Goal: Use online tool/utility: Utilize a website feature to perform a specific function

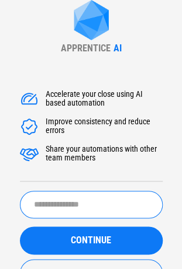
scroll to position [47, 0]
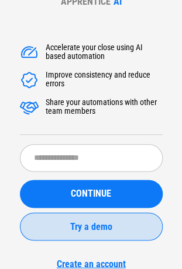
click at [105, 229] on span "Try a demo" at bounding box center [91, 226] width 42 height 9
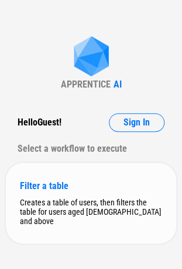
scroll to position [2, 0]
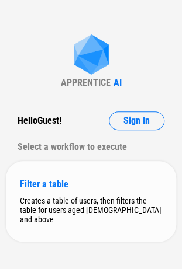
click at [35, 183] on div "Filter a table" at bounding box center [91, 184] width 142 height 11
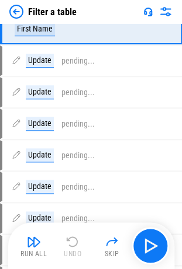
scroll to position [0, 0]
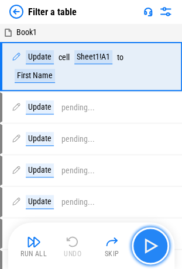
click at [147, 241] on img "button" at bounding box center [150, 245] width 19 height 19
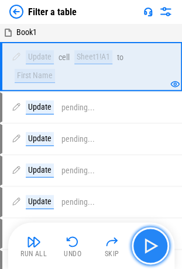
click at [145, 235] on button "button" at bounding box center [149, 245] width 37 height 37
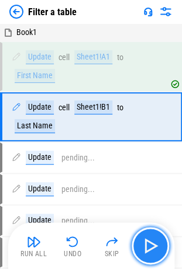
click at [146, 235] on button "button" at bounding box center [149, 245] width 37 height 37
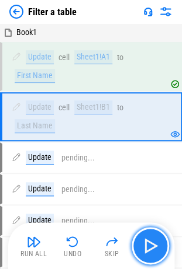
click at [146, 235] on button "button" at bounding box center [149, 245] width 37 height 37
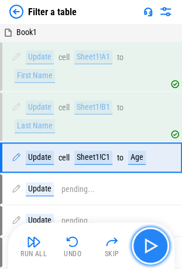
click at [146, 235] on button "button" at bounding box center [149, 245] width 37 height 37
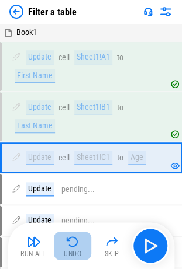
click at [76, 242] on img "button" at bounding box center [72, 242] width 14 height 14
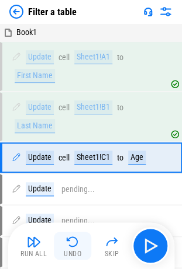
click at [76, 242] on img "button" at bounding box center [72, 242] width 14 height 14
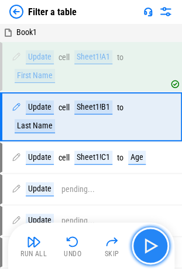
click at [140, 235] on button "button" at bounding box center [149, 245] width 37 height 37
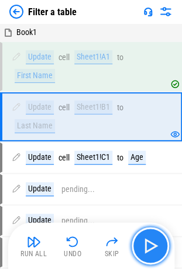
click at [140, 235] on button "button" at bounding box center [149, 245] width 37 height 37
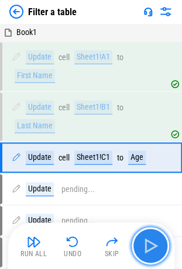
click at [138, 235] on button "button" at bounding box center [149, 245] width 37 height 37
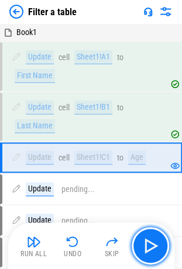
drag, startPoint x: 140, startPoint y: 248, endPoint x: 154, endPoint y: 260, distance: 18.6
click at [154, 260] on button "button" at bounding box center [149, 245] width 37 height 37
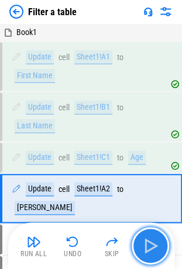
click at [152, 249] on img "button" at bounding box center [150, 245] width 19 height 19
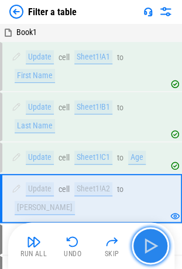
click at [152, 249] on img "button" at bounding box center [150, 245] width 19 height 19
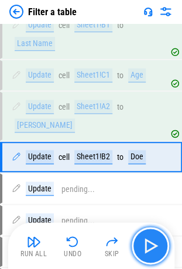
click at [152, 249] on img "button" at bounding box center [150, 245] width 19 height 19
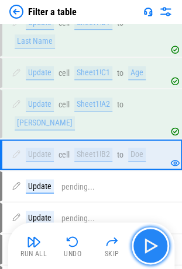
click at [152, 249] on img "button" at bounding box center [150, 245] width 19 height 19
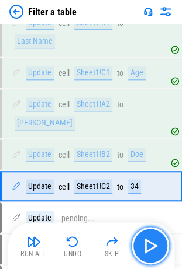
click at [155, 248] on img "button" at bounding box center [150, 245] width 19 height 19
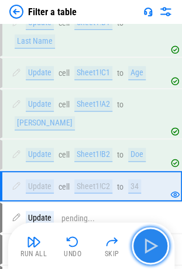
click at [153, 242] on img "button" at bounding box center [150, 245] width 19 height 19
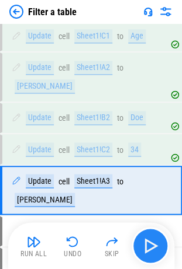
scroll to position [147, 0]
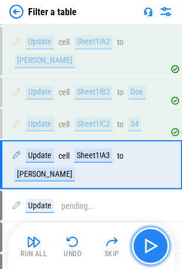
click at [153, 242] on img "button" at bounding box center [150, 245] width 19 height 19
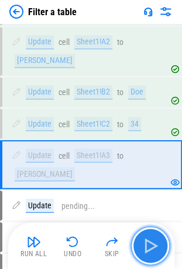
click at [152, 241] on img "button" at bounding box center [150, 245] width 19 height 19
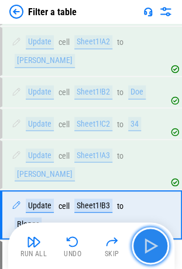
click at [152, 241] on img "button" at bounding box center [150, 245] width 19 height 19
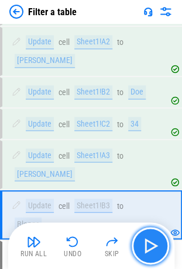
click at [152, 241] on img "button" at bounding box center [150, 245] width 19 height 19
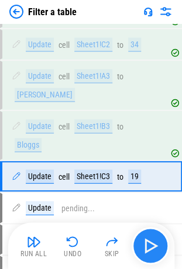
scroll to position [228, 0]
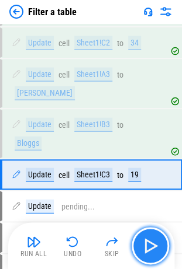
click at [152, 241] on img "button" at bounding box center [150, 245] width 19 height 19
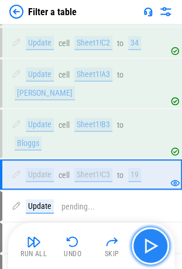
click at [152, 241] on img "button" at bounding box center [150, 245] width 19 height 19
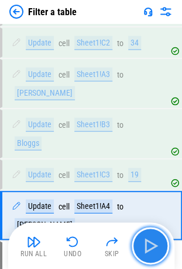
click at [150, 245] on img "button" at bounding box center [150, 245] width 19 height 19
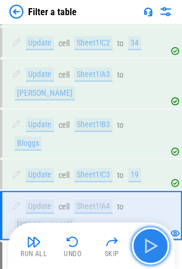
click at [150, 245] on img "button" at bounding box center [150, 245] width 19 height 19
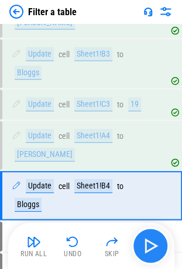
scroll to position [300, 0]
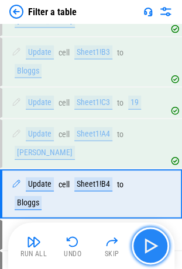
click at [150, 245] on img "button" at bounding box center [150, 245] width 19 height 19
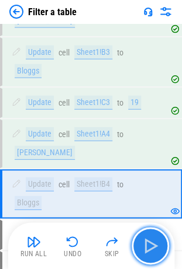
click at [150, 245] on img "button" at bounding box center [150, 245] width 19 height 19
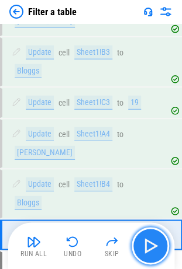
click at [150, 245] on img "button" at bounding box center [150, 245] width 19 height 19
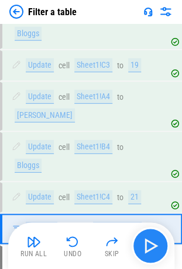
scroll to position [369, 0]
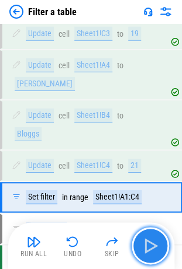
click at [151, 242] on img "button" at bounding box center [150, 245] width 19 height 19
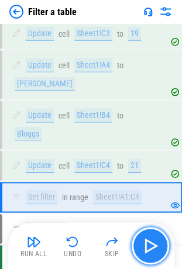
click at [151, 242] on img "button" at bounding box center [150, 245] width 19 height 19
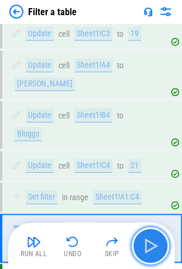
click at [151, 242] on img "button" at bounding box center [150, 245] width 19 height 19
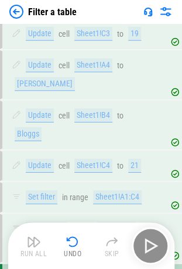
click at [151, 242] on div "Run All Undo Skip" at bounding box center [92, 245] width 154 height 37
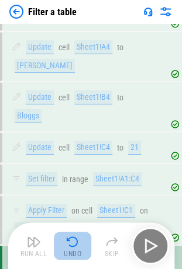
click at [76, 239] on img "button" at bounding box center [72, 242] width 14 height 14
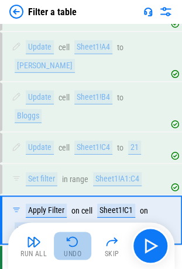
click at [76, 239] on img "button" at bounding box center [72, 242] width 14 height 14
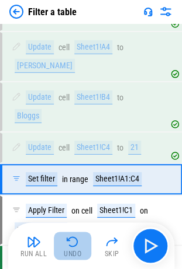
click at [76, 239] on img "button" at bounding box center [72, 242] width 14 height 14
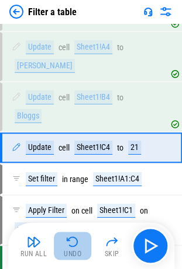
click at [76, 239] on img "button" at bounding box center [72, 242] width 14 height 14
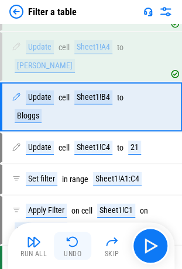
click at [76, 239] on img "button" at bounding box center [72, 242] width 14 height 14
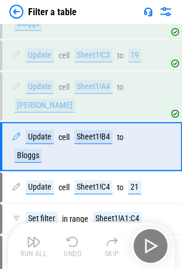
click at [76, 239] on img "button" at bounding box center [72, 242] width 14 height 14
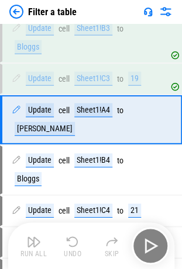
click at [76, 239] on img "button" at bounding box center [72, 242] width 14 height 14
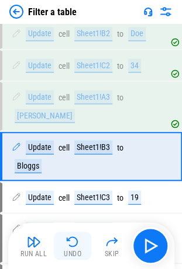
scroll to position [188, 0]
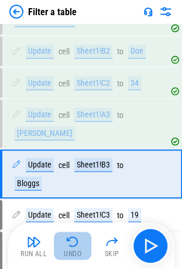
click at [76, 239] on img "button" at bounding box center [72, 242] width 14 height 14
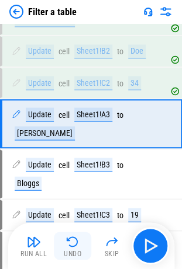
click at [76, 239] on img "button" at bounding box center [72, 242] width 14 height 14
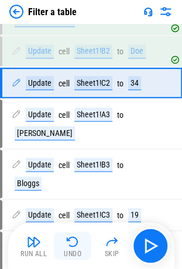
click at [76, 239] on div "Run All Undo Skip" at bounding box center [92, 245] width 154 height 37
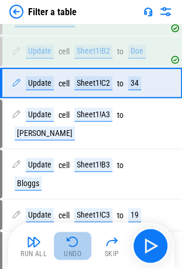
click at [76, 239] on img "button" at bounding box center [72, 242] width 14 height 14
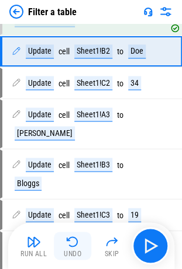
click at [76, 239] on div "Run All Undo Skip" at bounding box center [92, 245] width 154 height 37
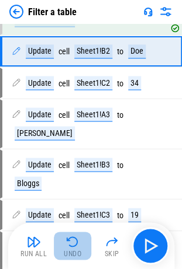
click at [76, 239] on img "button" at bounding box center [72, 242] width 14 height 14
click at [76, 239] on div "Run All Undo Skip" at bounding box center [92, 245] width 154 height 37
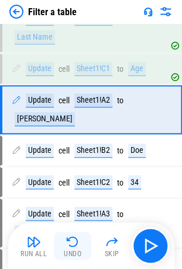
click at [76, 239] on img "button" at bounding box center [72, 242] width 14 height 14
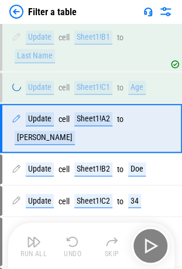
click at [76, 239] on img "button" at bounding box center [72, 242] width 14 height 14
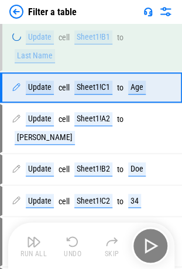
click at [76, 239] on div "Run All Undo Skip" at bounding box center [92, 245] width 154 height 37
click at [76, 239] on img "button" at bounding box center [72, 242] width 14 height 14
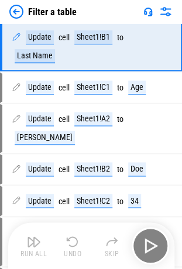
click at [76, 239] on div "Run All Undo Skip" at bounding box center [92, 245] width 154 height 37
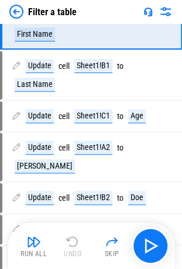
scroll to position [0, 0]
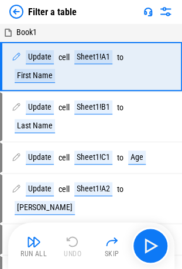
click at [76, 239] on div "Run All Undo Skip" at bounding box center [92, 245] width 154 height 37
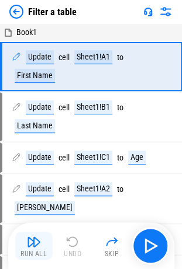
click at [20, 237] on button "Run All" at bounding box center [33, 246] width 37 height 28
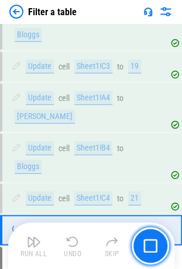
scroll to position [373, 0]
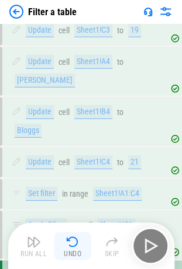
click at [67, 238] on img "button" at bounding box center [72, 242] width 14 height 14
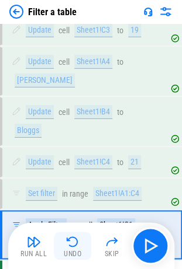
click at [67, 238] on img "button" at bounding box center [72, 242] width 14 height 14
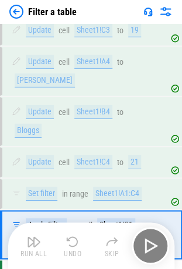
click at [67, 238] on img "button" at bounding box center [72, 242] width 14 height 14
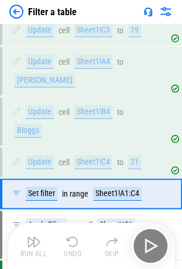
click at [67, 238] on div "Run All Undo Skip" at bounding box center [92, 245] width 154 height 37
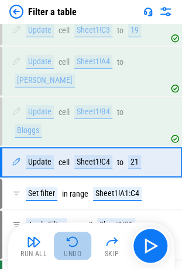
click at [67, 238] on img "button" at bounding box center [72, 242] width 14 height 14
click at [67, 238] on div "Run All Undo Skip" at bounding box center [92, 245] width 154 height 37
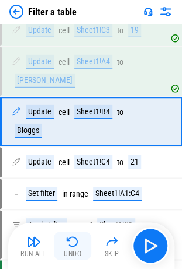
click at [67, 238] on img "button" at bounding box center [72, 242] width 14 height 14
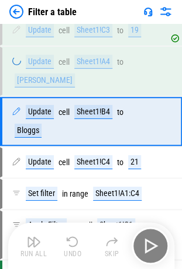
click at [67, 238] on div "Run All Undo Skip" at bounding box center [92, 245] width 154 height 37
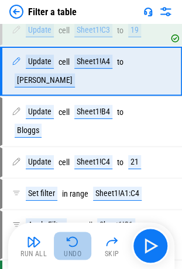
click at [67, 238] on img "button" at bounding box center [72, 242] width 14 height 14
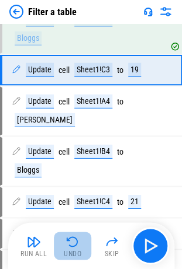
scroll to position [236, 0]
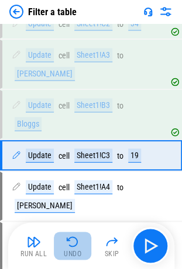
click at [67, 238] on img "button" at bounding box center [72, 242] width 14 height 14
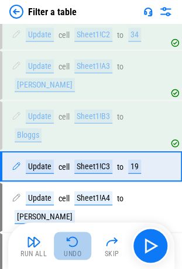
click at [67, 238] on div "Run All Undo Skip" at bounding box center [92, 245] width 154 height 37
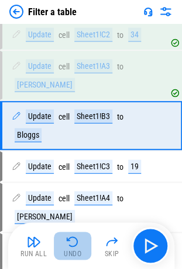
click at [67, 238] on img "button" at bounding box center [72, 242] width 14 height 14
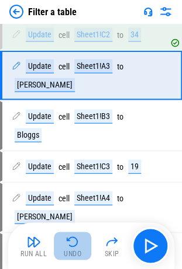
click at [67, 238] on img "button" at bounding box center [72, 242] width 14 height 14
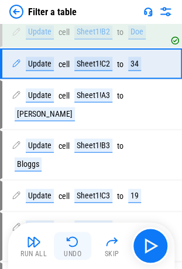
click at [67, 238] on div "Run All Undo Skip" at bounding box center [92, 245] width 154 height 37
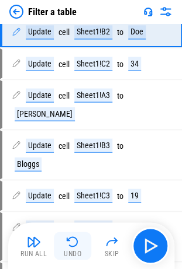
scroll to position [112, 0]
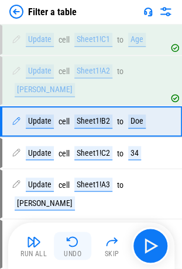
click at [67, 238] on img "button" at bounding box center [72, 242] width 14 height 14
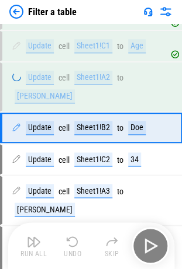
click at [67, 238] on div "Run All Undo Skip" at bounding box center [92, 245] width 154 height 37
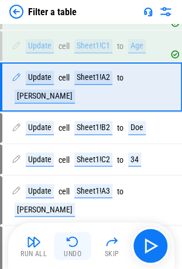
click at [67, 238] on img "button" at bounding box center [72, 242] width 14 height 14
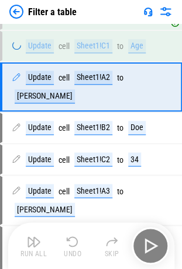
click at [67, 238] on div "Run All Undo Skip" at bounding box center [92, 245] width 154 height 37
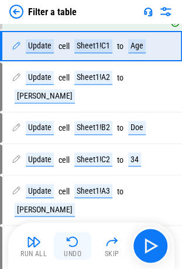
click at [67, 238] on img "button" at bounding box center [72, 242] width 14 height 14
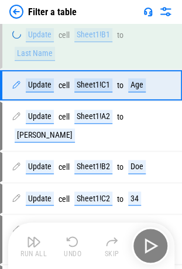
click at [67, 238] on img "button" at bounding box center [72, 242] width 14 height 14
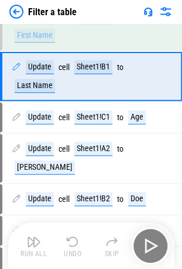
click at [67, 238] on div "Run All Undo Skip" at bounding box center [92, 245] width 154 height 37
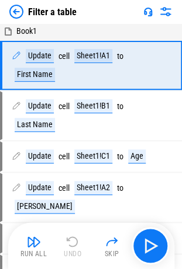
scroll to position [0, 0]
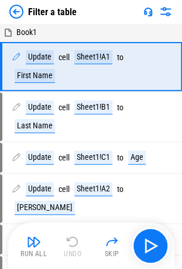
click at [67, 238] on div "Run All Undo Skip" at bounding box center [92, 245] width 154 height 37
click at [167, 12] on img at bounding box center [165, 12] width 14 height 14
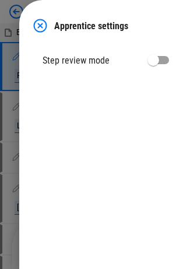
click at [39, 23] on img at bounding box center [40, 26] width 14 height 14
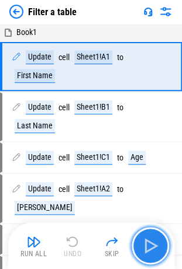
click at [161, 244] on button "button" at bounding box center [149, 245] width 37 height 37
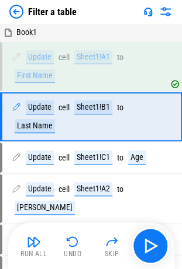
click at [168, 253] on div "Run All Undo Skip" at bounding box center [91, 245] width 166 height 47
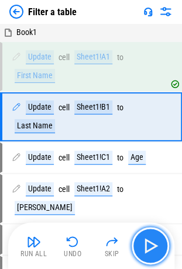
click at [152, 248] on img "button" at bounding box center [150, 245] width 19 height 19
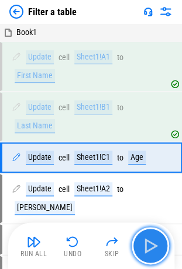
click at [141, 241] on img "button" at bounding box center [150, 245] width 19 height 19
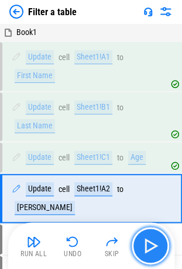
click at [141, 241] on img "button" at bounding box center [150, 245] width 19 height 19
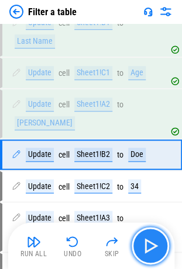
click at [141, 241] on img "button" at bounding box center [150, 245] width 19 height 19
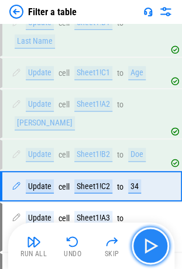
click at [141, 241] on img "button" at bounding box center [150, 245] width 19 height 19
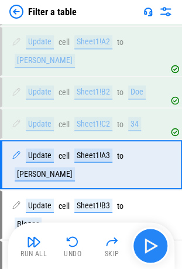
scroll to position [147, 0]
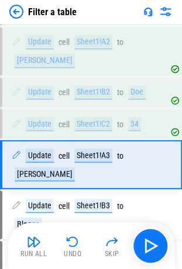
click at [164, 16] on img at bounding box center [165, 12] width 14 height 14
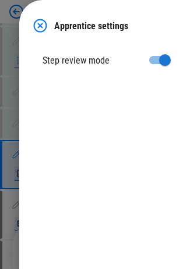
click at [43, 25] on img at bounding box center [40, 26] width 14 height 14
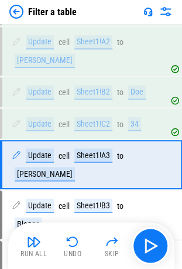
scroll to position [387, 0]
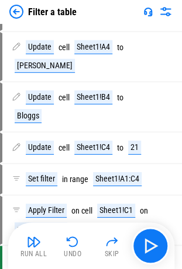
click at [15, 13] on img at bounding box center [16, 12] width 14 height 14
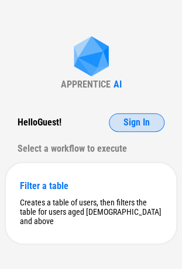
click at [134, 130] on button "Sign In" at bounding box center [136, 122] width 55 height 19
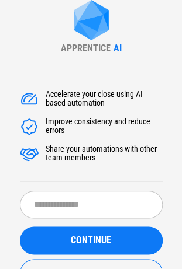
scroll to position [47, 0]
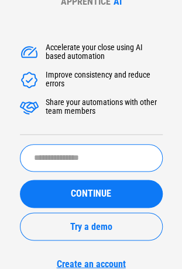
click at [70, 152] on input "text" at bounding box center [91, 157] width 142 height 27
type input "*"
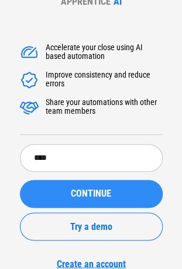
click at [77, 189] on span "CONTINUE" at bounding box center [91, 193] width 40 height 9
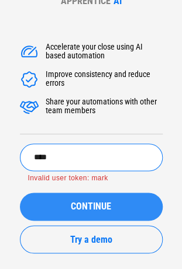
click at [39, 156] on input "****" at bounding box center [91, 157] width 142 height 27
type input "****"
click at [74, 208] on span "CONTINUE" at bounding box center [91, 206] width 40 height 9
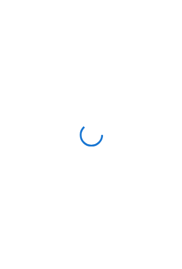
scroll to position [0, 0]
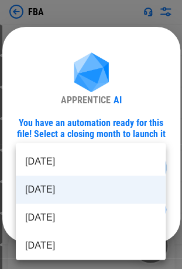
click at [91, 179] on body "FBA Move Or Copy Sheet pending... Rename Sheet pending... Reorder Sheet pending…" at bounding box center [91, 134] width 182 height 269
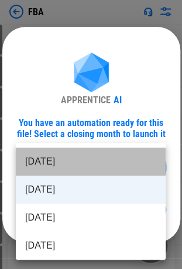
click at [96, 162] on li "Aug 2025" at bounding box center [90, 162] width 149 height 28
type input "********"
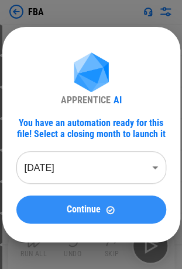
click at [89, 206] on span "Continue" at bounding box center [84, 209] width 34 height 9
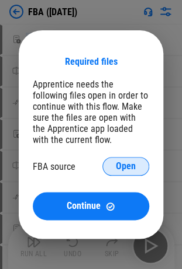
click at [122, 163] on span "Open" at bounding box center [126, 166] width 20 height 9
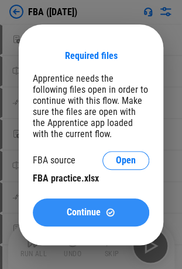
click at [74, 211] on span "Continue" at bounding box center [84, 212] width 34 height 9
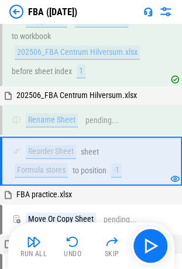
scroll to position [62, 0]
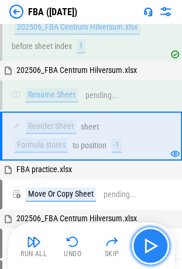
click at [146, 241] on img "button" at bounding box center [150, 245] width 19 height 19
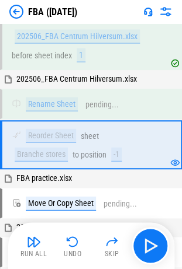
scroll to position [260, 0]
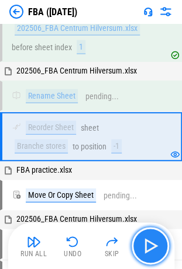
click at [150, 235] on button "button" at bounding box center [149, 245] width 37 height 37
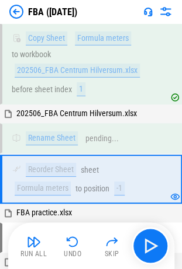
scroll to position [458, 0]
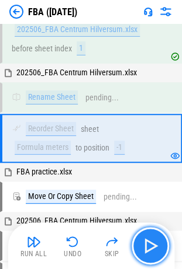
click at [144, 232] on button "button" at bounding box center [149, 245] width 37 height 37
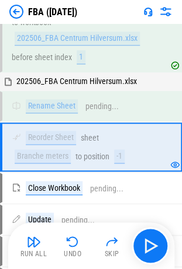
scroll to position [656, 0]
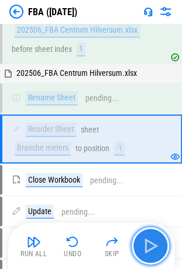
click at [147, 236] on button "button" at bounding box center [149, 245] width 37 height 37
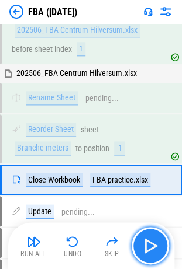
click at [147, 235] on button "button" at bounding box center [149, 245] width 37 height 37
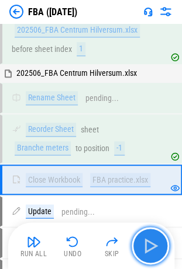
click at [151, 248] on img "button" at bounding box center [150, 245] width 19 height 19
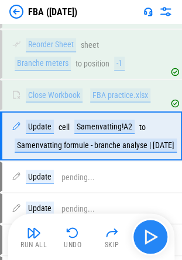
scroll to position [742, 0]
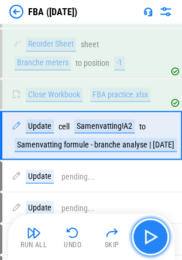
click at [149, 230] on img "button" at bounding box center [150, 237] width 19 height 19
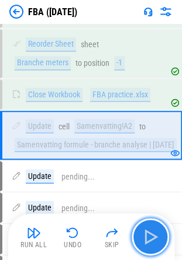
click at [152, 235] on img "button" at bounding box center [150, 237] width 19 height 19
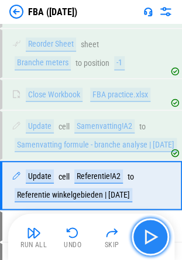
click at [152, 232] on img "button" at bounding box center [150, 237] width 19 height 19
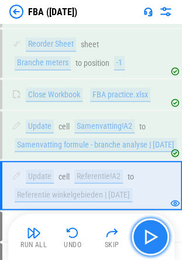
click at [161, 237] on button "button" at bounding box center [149, 236] width 37 height 37
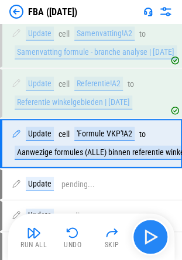
scroll to position [841, 0]
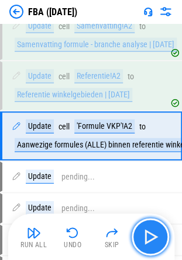
click at [144, 241] on img "button" at bounding box center [150, 237] width 19 height 19
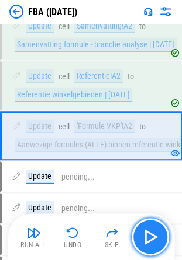
click at [144, 241] on img "button" at bounding box center [150, 237] width 19 height 19
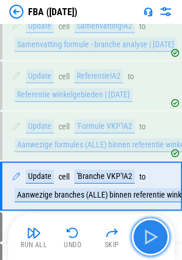
click at [144, 241] on img "button" at bounding box center [150, 237] width 19 height 19
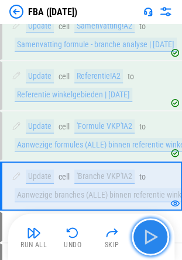
click at [151, 237] on img "button" at bounding box center [150, 237] width 19 height 19
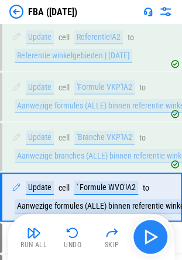
scroll to position [941, 0]
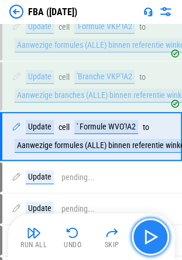
click at [147, 238] on img "button" at bounding box center [150, 237] width 19 height 19
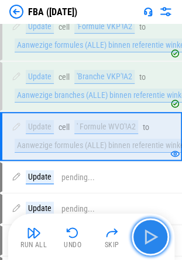
click at [145, 236] on img "button" at bounding box center [150, 237] width 19 height 19
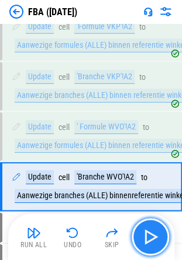
click at [145, 236] on img "button" at bounding box center [150, 237] width 19 height 19
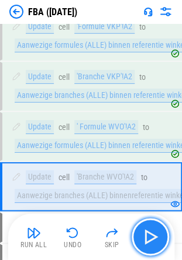
click at [145, 236] on img "button" at bounding box center [150, 237] width 19 height 19
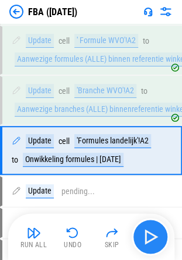
scroll to position [1040, 0]
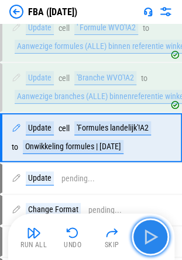
click at [142, 238] on img "button" at bounding box center [150, 237] width 19 height 19
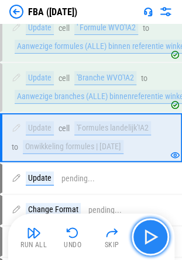
click at [142, 236] on img "button" at bounding box center [150, 237] width 19 height 19
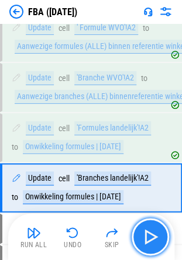
click at [142, 235] on img "button" at bounding box center [150, 237] width 19 height 19
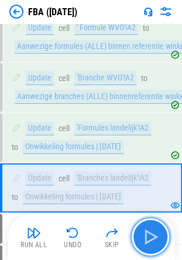
click at [142, 235] on img "button" at bounding box center [150, 237] width 19 height 19
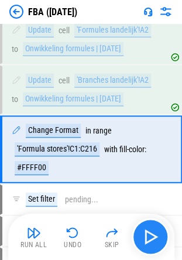
scroll to position [1149, 0]
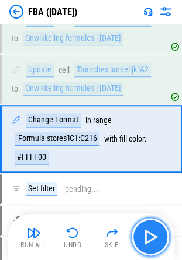
click at [140, 238] on button "button" at bounding box center [149, 236] width 37 height 37
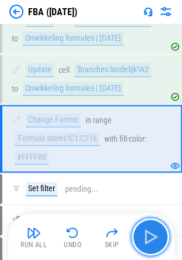
click at [140, 241] on button "button" at bounding box center [149, 236] width 37 height 37
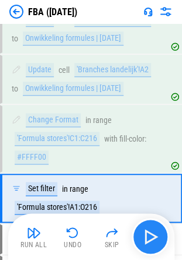
scroll to position [1209, 0]
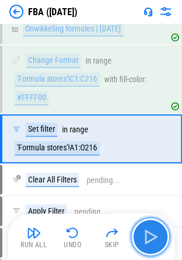
click at [153, 231] on img "button" at bounding box center [150, 237] width 19 height 19
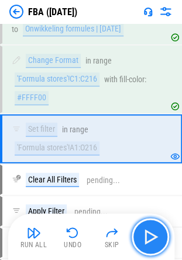
click at [153, 231] on img "button" at bounding box center [150, 237] width 19 height 19
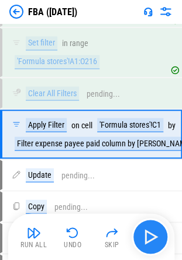
scroll to position [1299, 0]
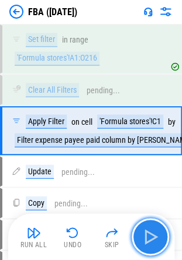
click at [153, 231] on img "button" at bounding box center [150, 237] width 19 height 19
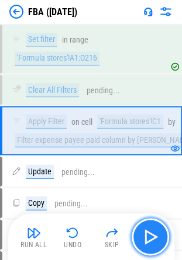
click at [153, 231] on img "button" at bounding box center [150, 237] width 19 height 19
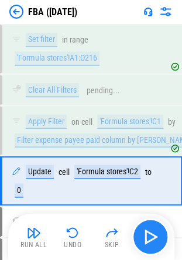
scroll to position [1358, 0]
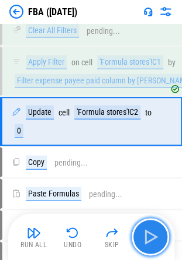
click at [153, 231] on img "button" at bounding box center [150, 237] width 19 height 19
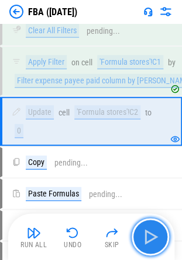
click at [153, 231] on img "button" at bounding box center [150, 237] width 19 height 19
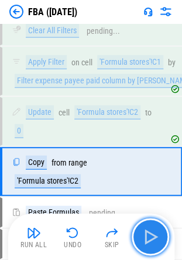
click at [153, 231] on img "button" at bounding box center [150, 237] width 19 height 19
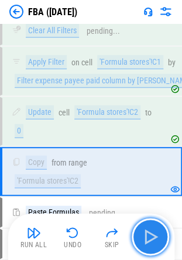
click at [152, 232] on img "button" at bounding box center [150, 237] width 19 height 19
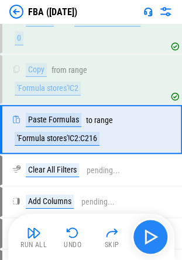
scroll to position [1457, 0]
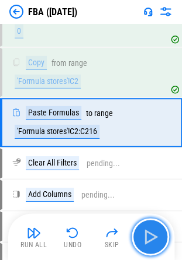
click at [152, 231] on img "button" at bounding box center [150, 237] width 19 height 19
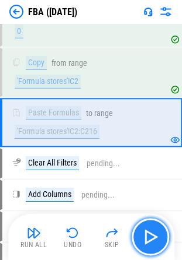
click at [153, 243] on img "button" at bounding box center [150, 237] width 19 height 19
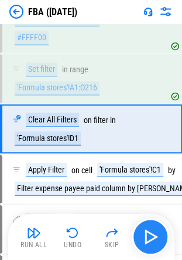
scroll to position [1258, 0]
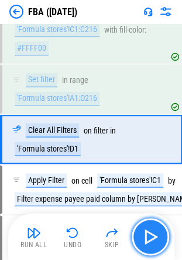
click at [157, 228] on img "button" at bounding box center [150, 237] width 19 height 19
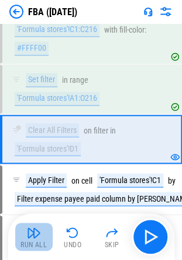
click at [41, 231] on button "Run All" at bounding box center [33, 237] width 37 height 28
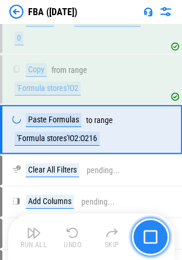
scroll to position [1476, 0]
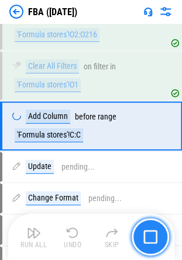
click at [148, 235] on img "button" at bounding box center [150, 237] width 14 height 14
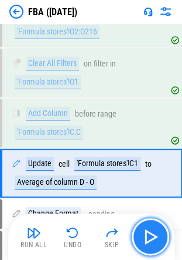
click at [158, 234] on img "button" at bounding box center [150, 237] width 19 height 19
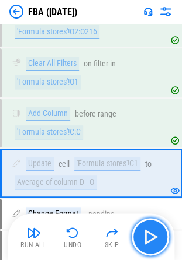
click at [156, 234] on img "button" at bounding box center [150, 237] width 19 height 19
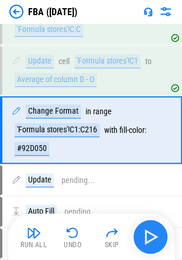
scroll to position [1684, 0]
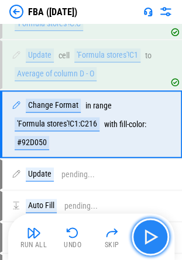
click at [154, 235] on img "button" at bounding box center [150, 237] width 19 height 19
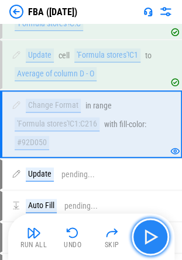
click at [151, 237] on img "button" at bounding box center [150, 237] width 19 height 19
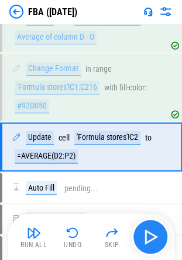
scroll to position [1743, 0]
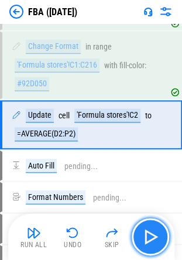
click at [144, 232] on img "button" at bounding box center [150, 237] width 19 height 19
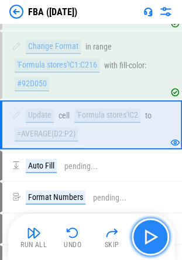
click at [144, 231] on img "button" at bounding box center [150, 237] width 19 height 19
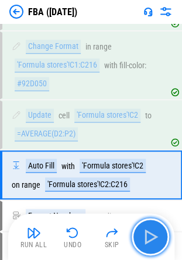
click at [144, 231] on img "button" at bounding box center [150, 237] width 19 height 19
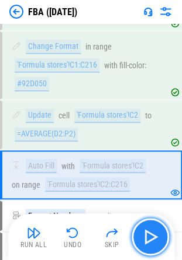
click at [144, 232] on img "button" at bounding box center [150, 237] width 19 height 19
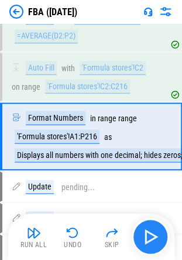
scroll to position [1853, 0]
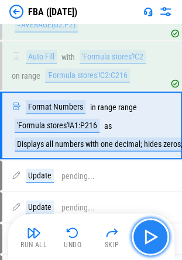
click at [147, 235] on img "button" at bounding box center [150, 237] width 19 height 19
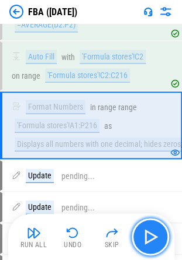
click at [147, 235] on img "button" at bounding box center [150, 237] width 19 height 19
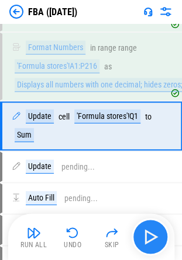
scroll to position [1912, 0]
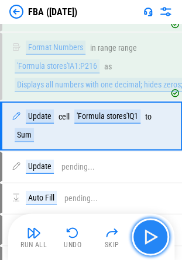
click at [148, 241] on img "button" at bounding box center [150, 237] width 19 height 19
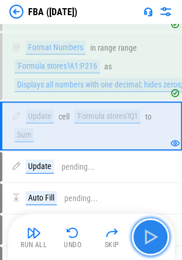
click at [148, 241] on img "button" at bounding box center [150, 237] width 19 height 19
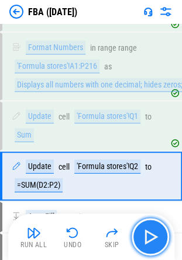
click at [148, 241] on img "button" at bounding box center [150, 237] width 19 height 19
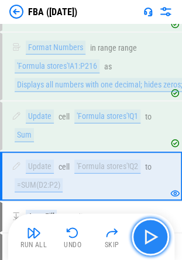
click at [148, 241] on img "button" at bounding box center [150, 237] width 19 height 19
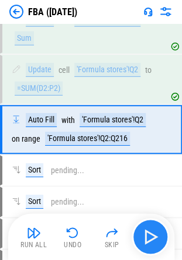
scroll to position [2011, 0]
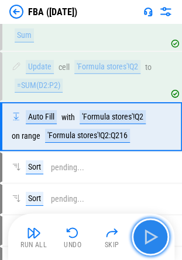
click at [148, 241] on img "button" at bounding box center [150, 237] width 19 height 19
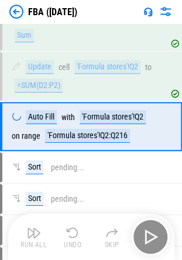
click at [148, 241] on div "Run All Undo Skip" at bounding box center [92, 236] width 154 height 37
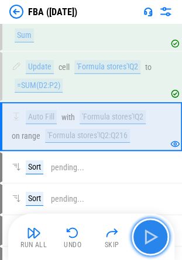
click at [148, 241] on img "button" at bounding box center [150, 237] width 19 height 19
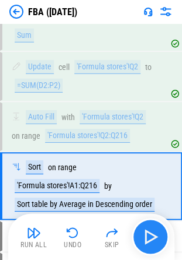
scroll to position [2070, 0]
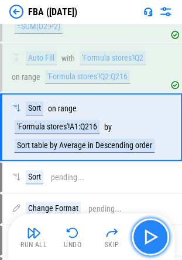
click at [148, 241] on img "button" at bounding box center [150, 237] width 19 height 19
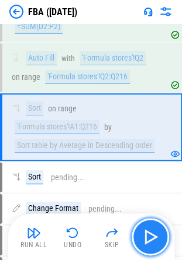
click at [148, 241] on img "button" at bounding box center [150, 237] width 19 height 19
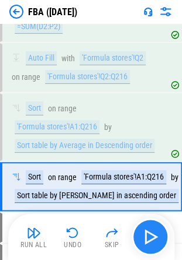
scroll to position [2139, 0]
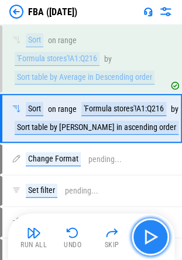
click at [151, 229] on img "button" at bounding box center [150, 237] width 19 height 19
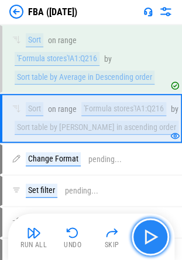
click at [151, 229] on img "button" at bounding box center [150, 237] width 19 height 19
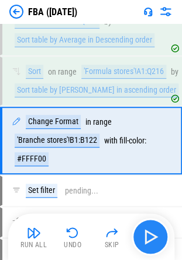
scroll to position [2207, 0]
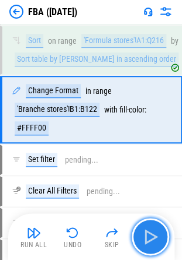
click at [152, 232] on img "button" at bounding box center [150, 237] width 19 height 19
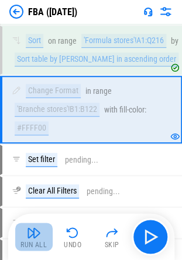
click at [34, 234] on img "button" at bounding box center [34, 233] width 14 height 14
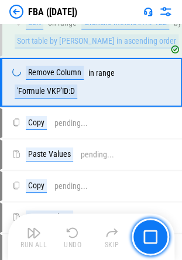
scroll to position [5370, 0]
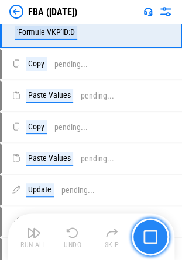
click at [156, 250] on button "button" at bounding box center [149, 236] width 37 height 37
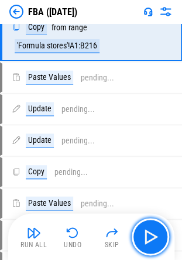
scroll to position [5483, 0]
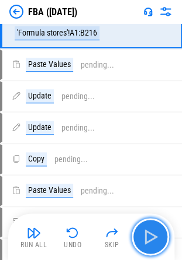
click at [145, 243] on img "button" at bounding box center [150, 237] width 19 height 19
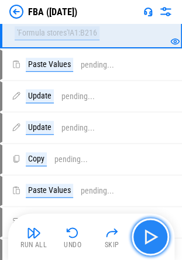
click at [166, 242] on button "button" at bounding box center [149, 236] width 37 height 37
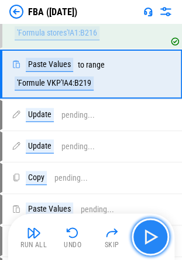
click at [161, 239] on button "button" at bounding box center [149, 236] width 37 height 37
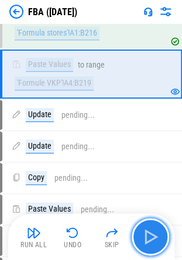
click at [162, 238] on button "button" at bounding box center [149, 236] width 37 height 37
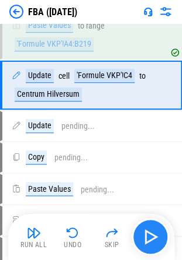
scroll to position [5583, 0]
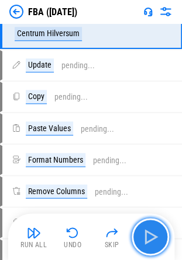
click at [162, 238] on button "button" at bounding box center [149, 236] width 37 height 37
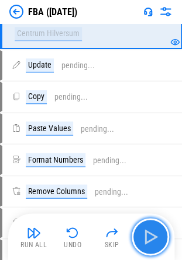
click at [162, 238] on button "button" at bounding box center [149, 236] width 37 height 37
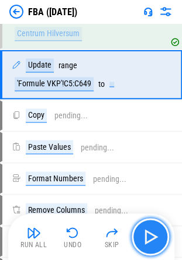
click at [163, 237] on button "button" at bounding box center [149, 236] width 37 height 37
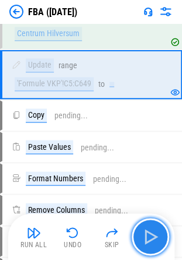
click at [158, 245] on img "button" at bounding box center [150, 237] width 19 height 19
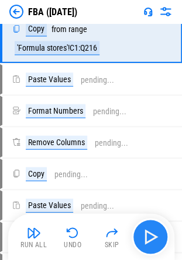
scroll to position [5682, 0]
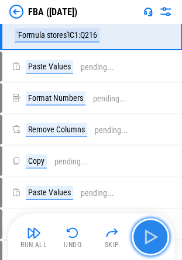
click at [156, 245] on img "button" at bounding box center [150, 237] width 19 height 19
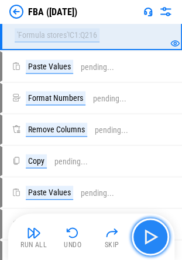
click at [156, 245] on img "button" at bounding box center [150, 237] width 19 height 19
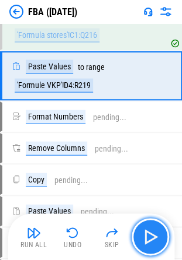
click at [145, 236] on img "button" at bounding box center [150, 237] width 19 height 19
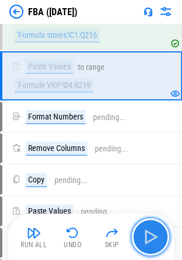
click at [147, 231] on img "button" at bounding box center [150, 237] width 19 height 19
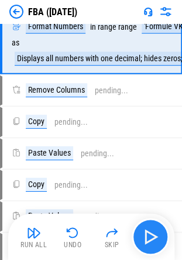
scroll to position [5788, 0]
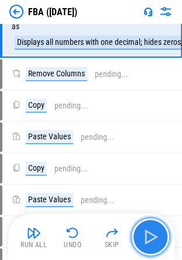
click at [149, 231] on img "button" at bounding box center [150, 237] width 19 height 19
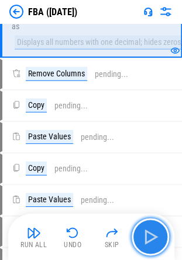
click at [147, 236] on img "button" at bounding box center [150, 237] width 19 height 19
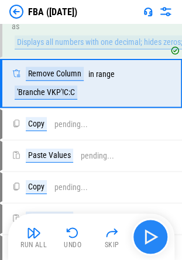
scroll to position [5845, 0]
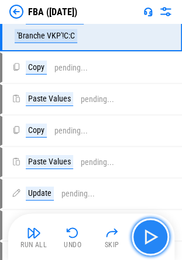
click at [151, 238] on img "button" at bounding box center [150, 237] width 19 height 19
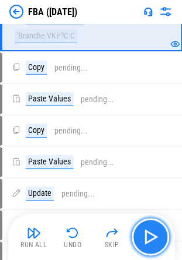
click at [151, 238] on img "button" at bounding box center [150, 237] width 19 height 19
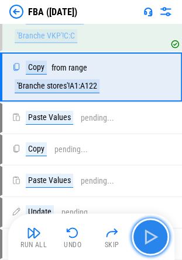
click at [151, 238] on img "button" at bounding box center [150, 237] width 19 height 19
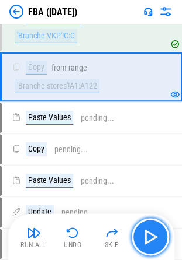
click at [146, 232] on img "button" at bounding box center [150, 237] width 19 height 19
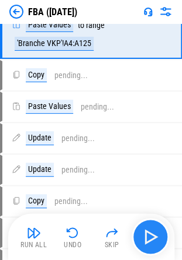
scroll to position [5945, 0]
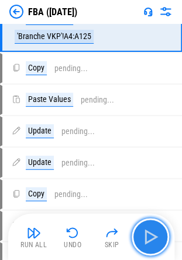
click at [146, 232] on img "button" at bounding box center [150, 237] width 19 height 19
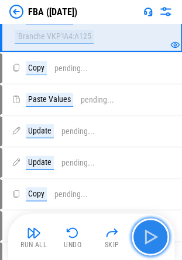
click at [146, 232] on img "button" at bounding box center [150, 237] width 19 height 19
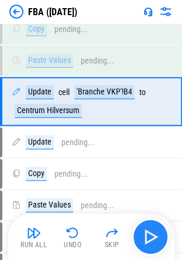
scroll to position [6057, 0]
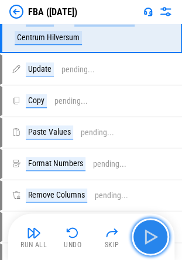
click at [146, 232] on img "button" at bounding box center [150, 237] width 19 height 19
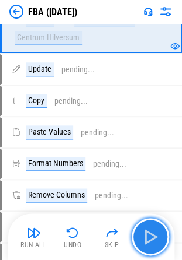
click at [145, 232] on img "button" at bounding box center [150, 237] width 19 height 19
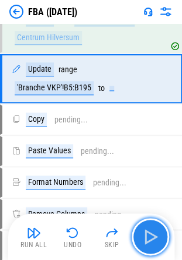
click at [145, 232] on img "button" at bounding box center [150, 237] width 19 height 19
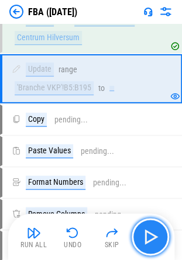
click at [145, 232] on img "button" at bounding box center [150, 237] width 19 height 19
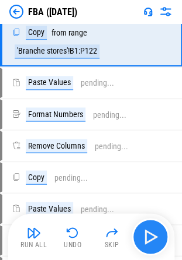
scroll to position [6157, 0]
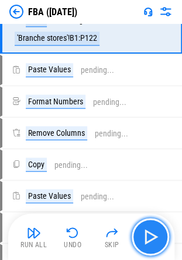
click at [145, 232] on img "button" at bounding box center [150, 237] width 19 height 19
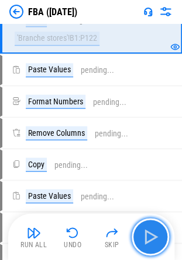
click at [145, 232] on img "button" at bounding box center [150, 237] width 19 height 19
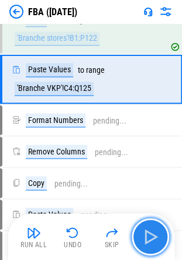
click at [145, 232] on img "button" at bounding box center [150, 237] width 19 height 19
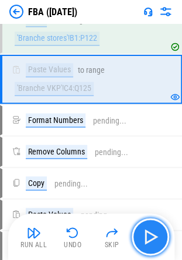
click at [145, 232] on img "button" at bounding box center [150, 237] width 19 height 19
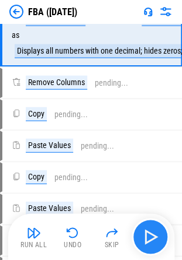
scroll to position [6263, 0]
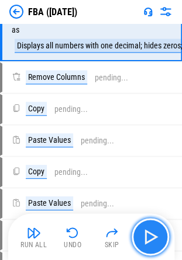
click at [145, 232] on img "button" at bounding box center [150, 237] width 19 height 19
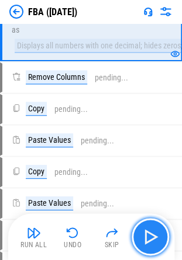
click at [145, 232] on img "button" at bounding box center [150, 237] width 19 height 19
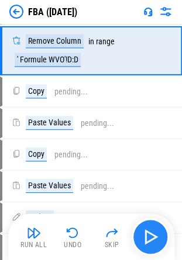
scroll to position [6320, 0]
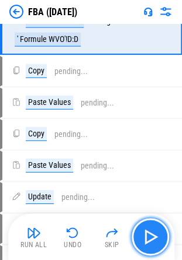
click at [154, 239] on img "button" at bounding box center [150, 237] width 19 height 19
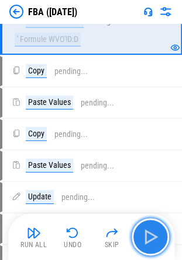
click at [155, 239] on img "button" at bounding box center [150, 237] width 19 height 19
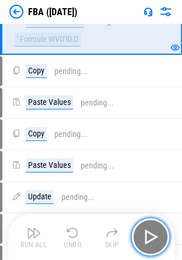
click at [154, 238] on img "button" at bounding box center [150, 237] width 19 height 19
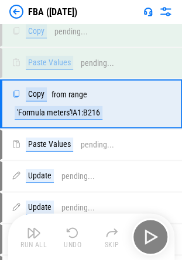
scroll to position [6403, 0]
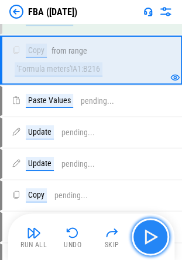
click at [152, 237] on img "button" at bounding box center [150, 237] width 19 height 19
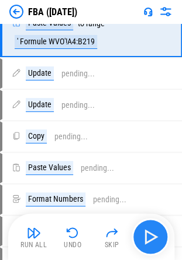
scroll to position [6482, 0]
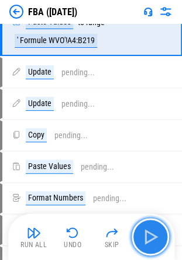
click at [152, 237] on img "button" at bounding box center [150, 237] width 19 height 19
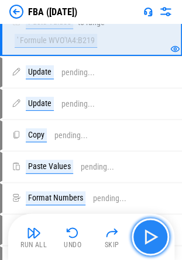
click at [152, 237] on img "button" at bounding box center [150, 237] width 19 height 19
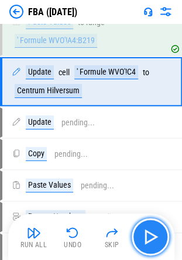
click at [152, 237] on img "button" at bounding box center [150, 237] width 19 height 19
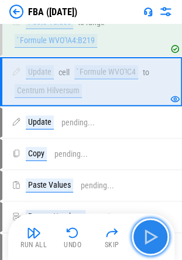
click at [152, 237] on img "button" at bounding box center [150, 237] width 19 height 19
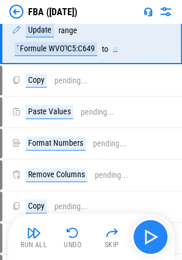
scroll to position [6582, 0]
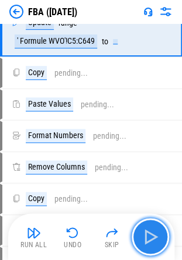
click at [152, 237] on img "button" at bounding box center [150, 237] width 19 height 19
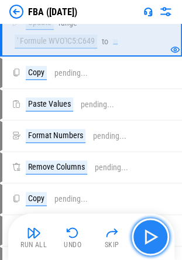
click at [152, 237] on img "button" at bounding box center [150, 237] width 19 height 19
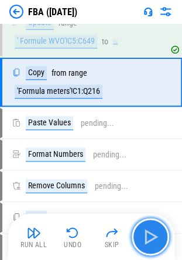
click at [152, 237] on img "button" at bounding box center [150, 237] width 19 height 19
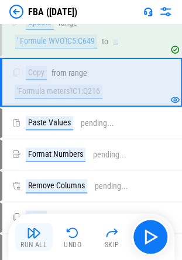
click at [39, 236] on img "button" at bounding box center [34, 233] width 14 height 14
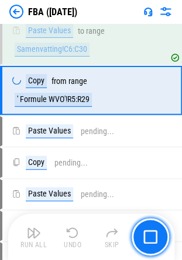
scroll to position [7594, 0]
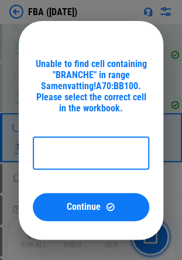
click at [68, 161] on input "text" at bounding box center [91, 153] width 116 height 33
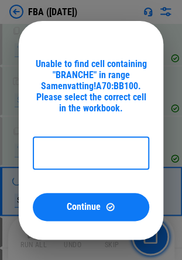
scroll to position [7538, 0]
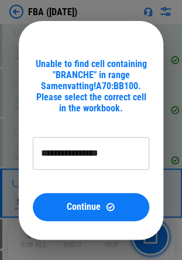
type input "**********"
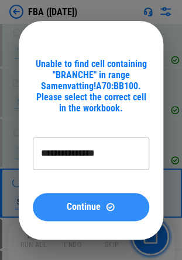
click at [100, 208] on div "Continue" at bounding box center [91, 207] width 88 height 10
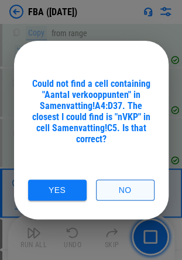
click at [127, 197] on button "No" at bounding box center [125, 191] width 58 height 22
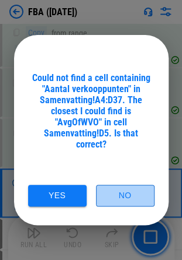
click at [132, 193] on button "No" at bounding box center [125, 196] width 58 height 22
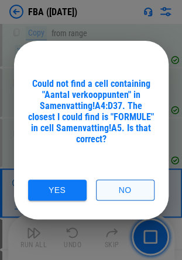
click at [112, 185] on button "No" at bounding box center [125, 191] width 58 height 22
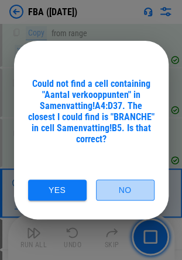
click at [112, 185] on button "No" at bounding box center [125, 191] width 58 height 22
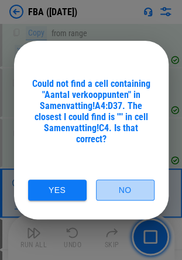
click at [112, 185] on button "No" at bounding box center [125, 191] width 58 height 22
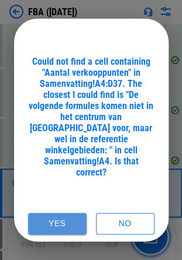
click at [68, 213] on button "Yes" at bounding box center [57, 224] width 58 height 22
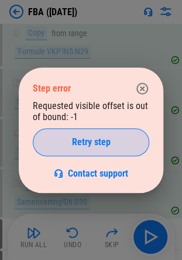
click at [88, 142] on span "Retry step" at bounding box center [91, 142] width 39 height 9
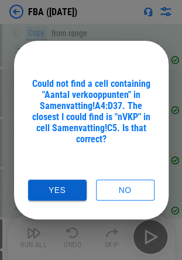
click at [67, 183] on button "Yes" at bounding box center [57, 191] width 58 height 22
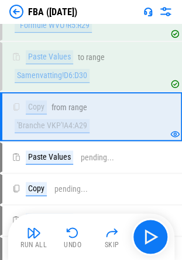
scroll to position [7694, 0]
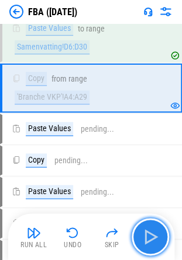
click at [152, 237] on img "button" at bounding box center [150, 237] width 19 height 19
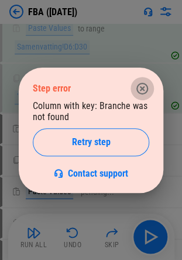
click at [142, 86] on icon "button" at bounding box center [142, 89] width 14 height 14
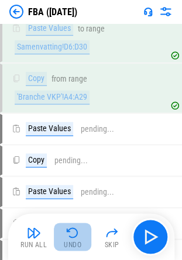
click at [76, 235] on img "button" at bounding box center [72, 233] width 14 height 14
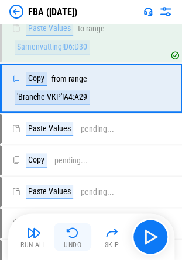
click at [71, 236] on img "button" at bounding box center [72, 233] width 14 height 14
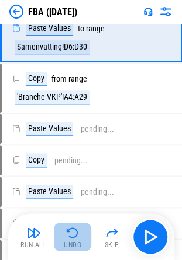
click at [71, 231] on img "button" at bounding box center [72, 233] width 14 height 14
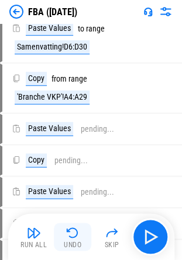
click at [71, 231] on img "button" at bounding box center [72, 233] width 14 height 14
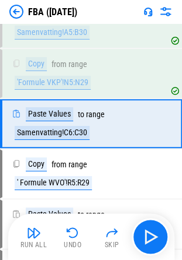
scroll to position [7508, 0]
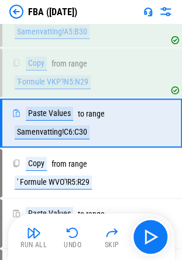
click at [51, 121] on div "Paste Values" at bounding box center [49, 114] width 47 height 14
click at [34, 121] on div "Paste Values" at bounding box center [49, 114] width 47 height 14
click at [61, 121] on div "Paste Values" at bounding box center [49, 114] width 47 height 14
click at [12, 140] on div "Paste Values to range Samenvatting!C6:C30" at bounding box center [84, 123] width 145 height 33
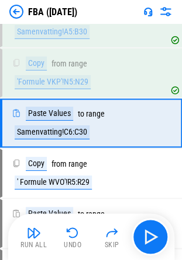
drag, startPoint x: 44, startPoint y: 154, endPoint x: 33, endPoint y: 163, distance: 15.0
click at [33, 140] on div "Paste Values to range Samenvatting!C6:C30" at bounding box center [84, 123] width 145 height 33
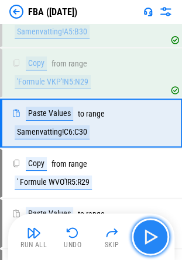
click at [159, 235] on img "button" at bounding box center [150, 237] width 19 height 19
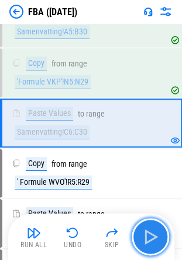
click at [152, 232] on img "button" at bounding box center [150, 237] width 19 height 19
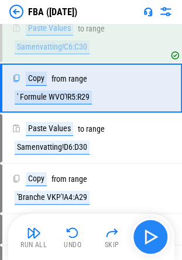
scroll to position [7594, 0]
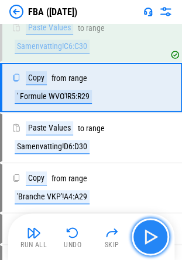
click at [151, 231] on img "button" at bounding box center [150, 237] width 19 height 19
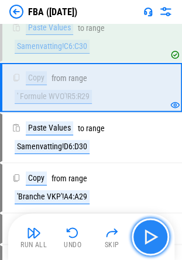
click at [152, 232] on img "button" at bounding box center [150, 237] width 19 height 19
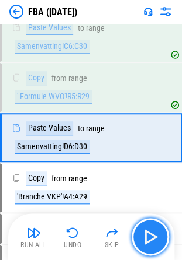
click at [152, 233] on img "button" at bounding box center [150, 237] width 19 height 19
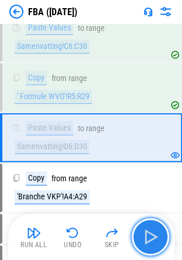
click at [152, 233] on img "button" at bounding box center [150, 237] width 19 height 19
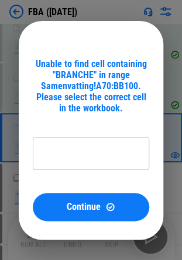
type input "**********"
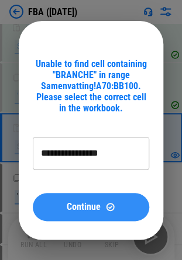
click at [93, 207] on span "Continue" at bounding box center [84, 207] width 34 height 9
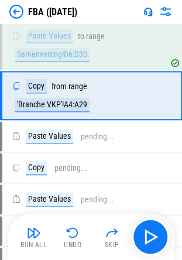
scroll to position [7694, 0]
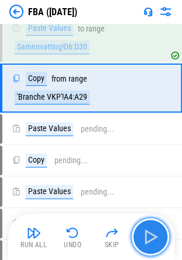
click at [156, 235] on img "button" at bounding box center [150, 237] width 19 height 19
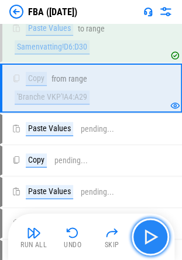
click at [148, 237] on img "button" at bounding box center [150, 237] width 19 height 19
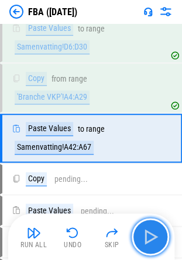
click at [148, 237] on img "button" at bounding box center [150, 237] width 19 height 19
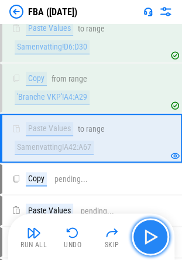
click at [151, 233] on img "button" at bounding box center [150, 237] width 19 height 19
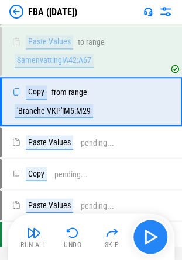
scroll to position [7793, 0]
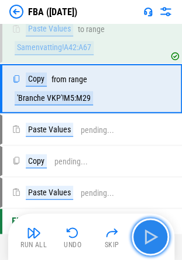
click at [154, 232] on img "button" at bounding box center [150, 237] width 19 height 19
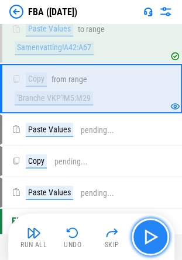
click at [145, 236] on img "button" at bounding box center [150, 237] width 19 height 19
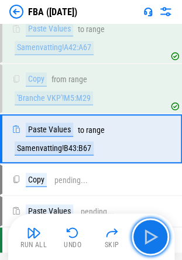
click at [145, 235] on img "button" at bounding box center [150, 237] width 19 height 19
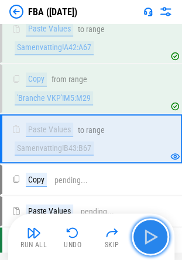
click at [146, 238] on img "button" at bounding box center [150, 237] width 19 height 19
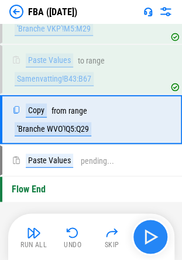
scroll to position [7893, 0]
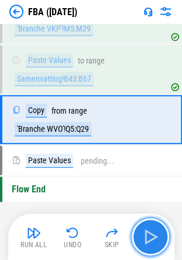
click at [145, 238] on img "button" at bounding box center [150, 237] width 19 height 19
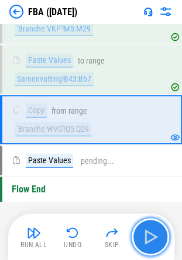
click at [161, 242] on button "button" at bounding box center [149, 236] width 37 height 37
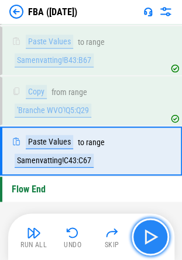
click at [157, 243] on img "button" at bounding box center [150, 237] width 19 height 19
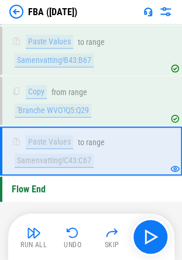
scroll to position [7921, 0]
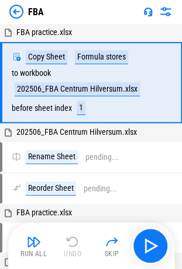
click at [44, 210] on span "FBA practice.xlsx" at bounding box center [43, 212] width 55 height 9
click at [137, 230] on div "Run All Undo Skip" at bounding box center [92, 245] width 154 height 37
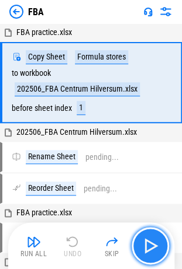
click at [147, 246] on img "button" at bounding box center [150, 245] width 19 height 19
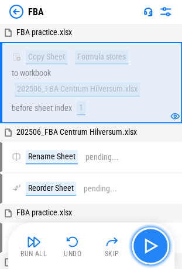
click at [155, 245] on img "button" at bounding box center [150, 245] width 19 height 19
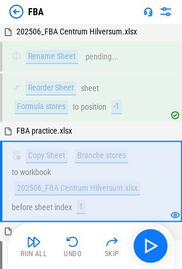
scroll to position [145, 0]
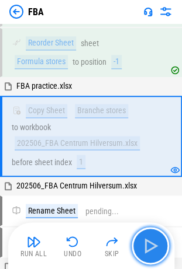
click at [149, 243] on img "button" at bounding box center [150, 245] width 19 height 19
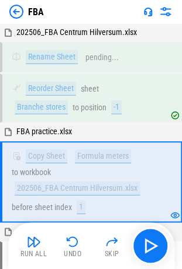
scroll to position [343, 0]
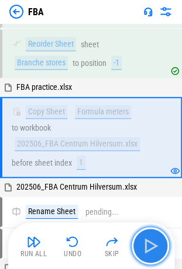
click at [144, 232] on button "button" at bounding box center [149, 245] width 37 height 37
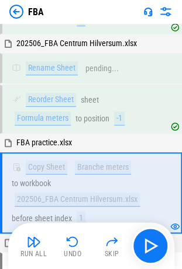
scroll to position [541, 0]
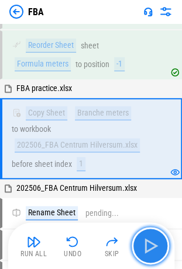
click at [147, 236] on button "button" at bounding box center [149, 245] width 37 height 37
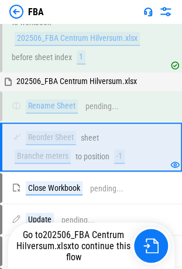
scroll to position [656, 0]
